Goal: Task Accomplishment & Management: Use online tool/utility

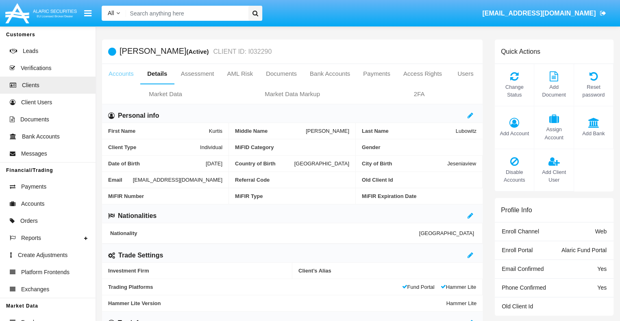
click at [121, 74] on link "Accounts" at bounding box center [121, 74] width 38 height 20
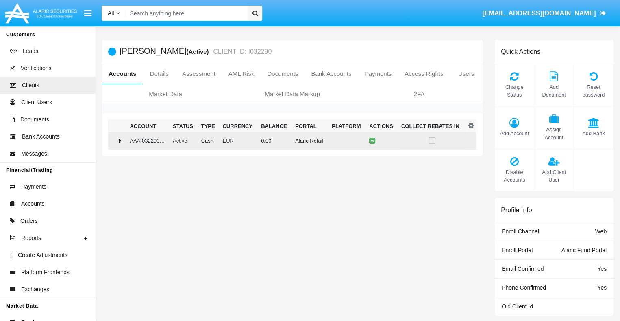
click at [289, 140] on td "0.00" at bounding box center [275, 140] width 34 height 17
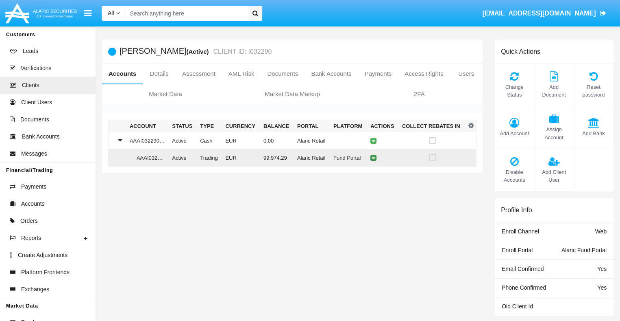
click at [372, 158] on icon at bounding box center [374, 158] width 4 height 4
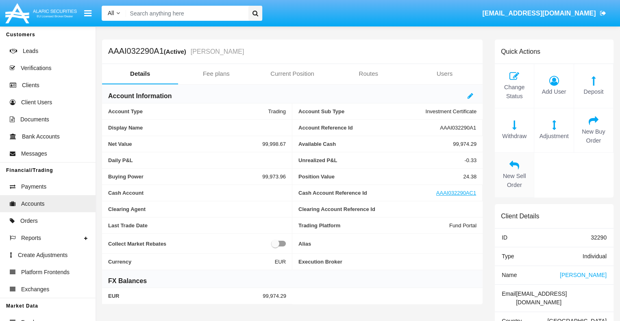
click at [515, 180] on span "New Sell Order" at bounding box center [514, 180] width 31 height 17
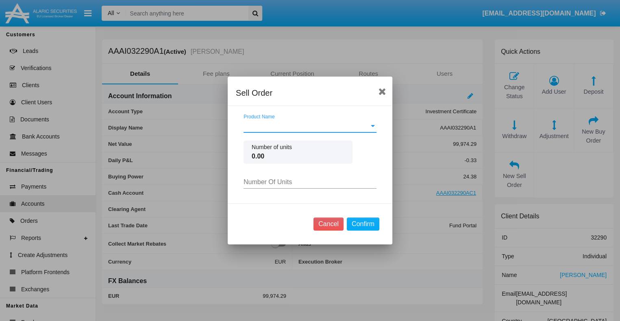
click at [310, 126] on span "Product Name" at bounding box center [307, 125] width 126 height 7
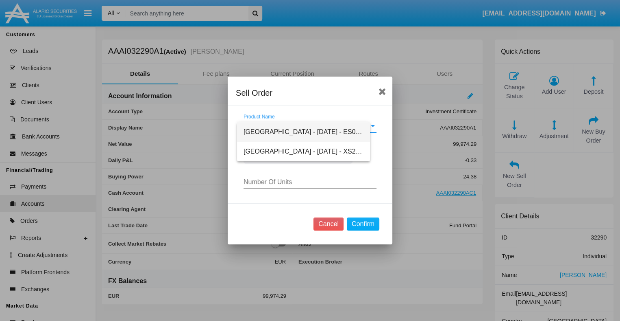
click at [310, 132] on span "Spain - March 26 - ES0L02603063" at bounding box center [304, 132] width 120 height 20
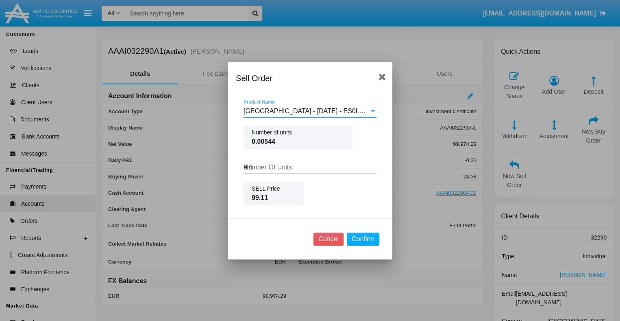
type input "9.65"
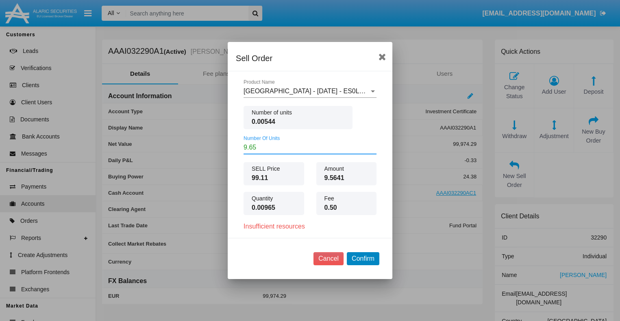
click at [363, 258] on button "Confirm" at bounding box center [363, 258] width 33 height 13
